Goal: Transaction & Acquisition: Download file/media

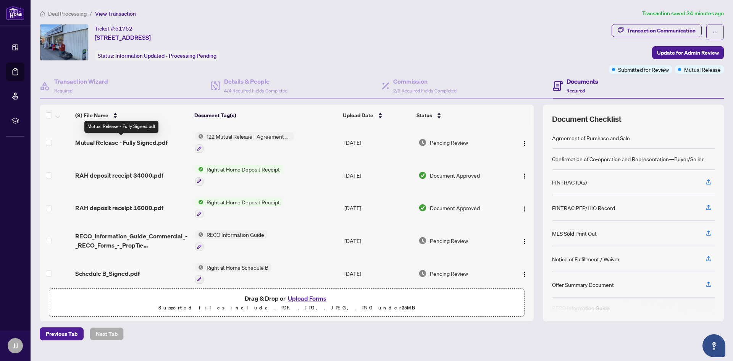
click at [151, 141] on span "Mutual Release - Fully Signed.pdf" at bounding box center [121, 142] width 92 height 9
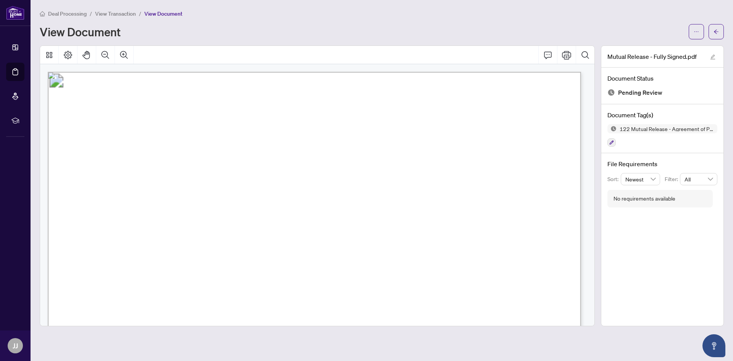
click at [66, 53] on icon "Page Layout" at bounding box center [68, 55] width 8 height 8
click at [698, 32] on icon "ellipsis" at bounding box center [697, 31] width 4 height 1
click at [656, 48] on span "Download" at bounding box center [669, 48] width 58 height 8
